Goal: Task Accomplishment & Management: Use online tool/utility

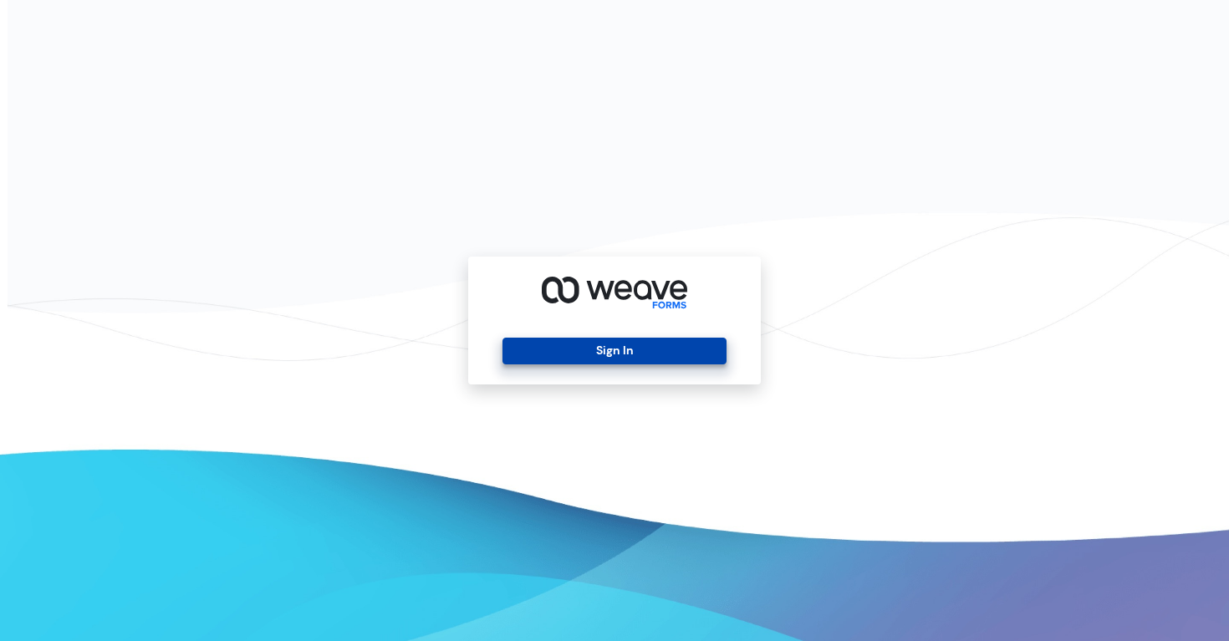
click at [596, 349] on button "Sign In" at bounding box center [614, 351] width 223 height 27
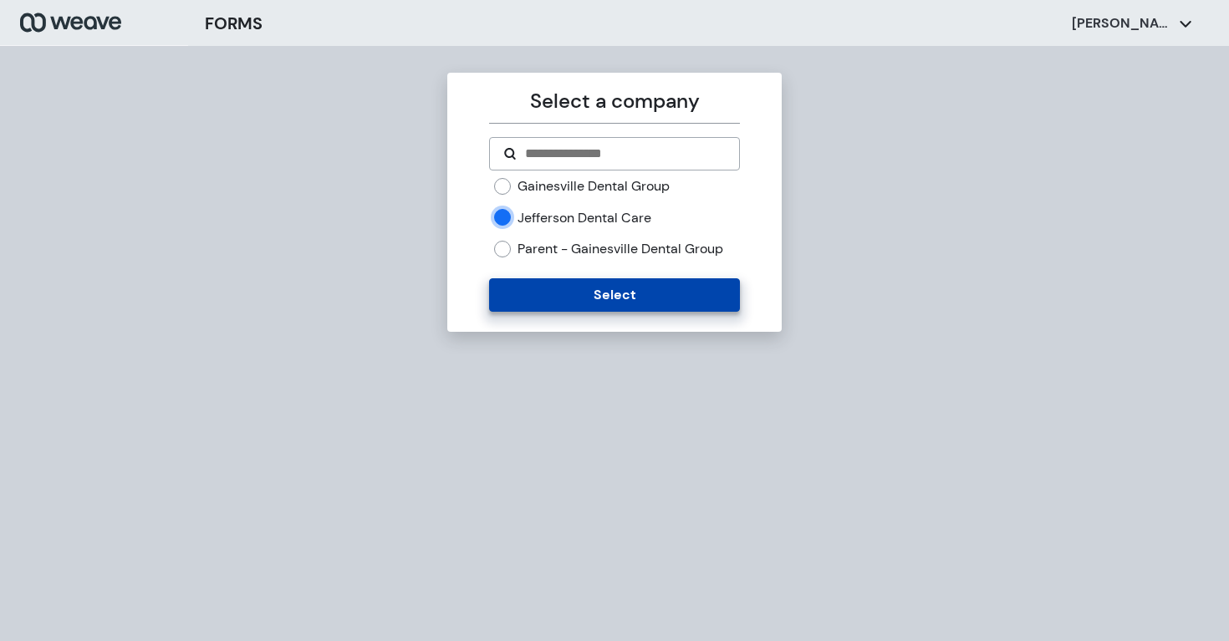
click at [514, 285] on button "Select" at bounding box center [614, 294] width 250 height 33
